Goal: Find specific page/section: Find specific page/section

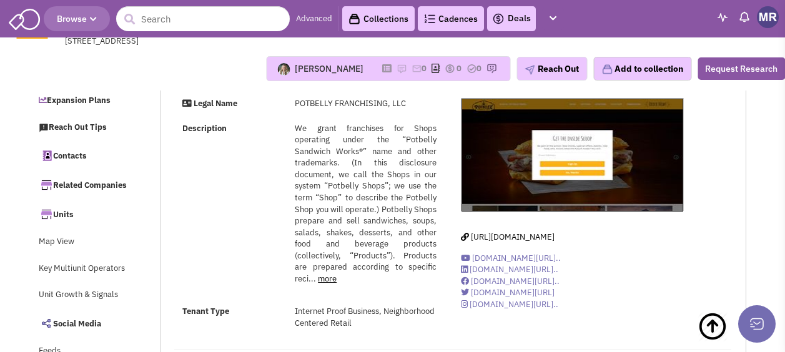
select select
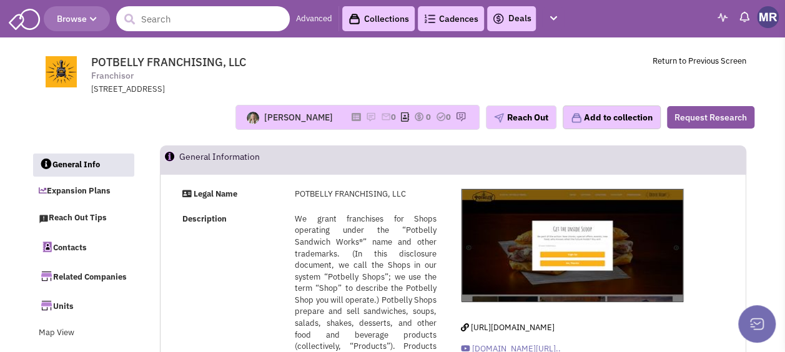
click at [210, 9] on input "text" at bounding box center [203, 18] width 174 height 25
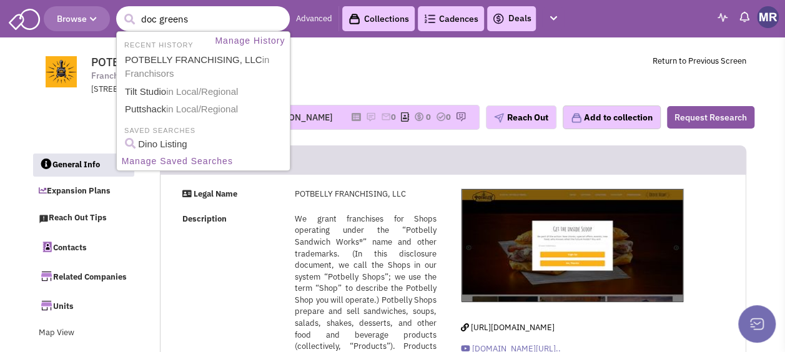
type input "doc greens"
click at [120, 10] on button "submit" at bounding box center [129, 19] width 19 height 19
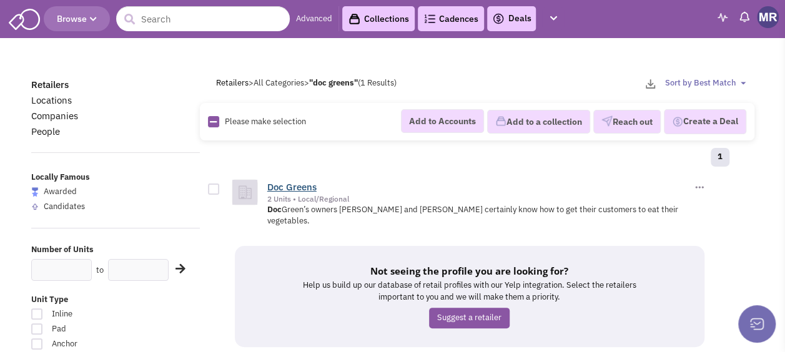
click at [290, 185] on link "Doc Greens" at bounding box center [291, 187] width 49 height 12
